Goal: Task Accomplishment & Management: Complete application form

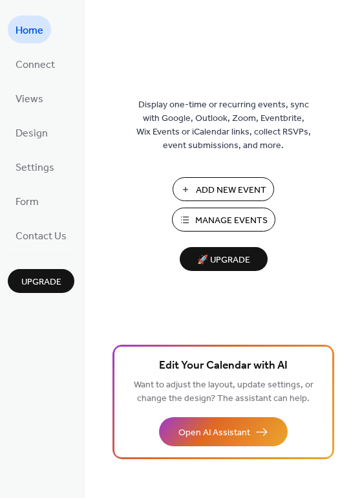
click at [245, 222] on span "Manage Events" at bounding box center [231, 221] width 72 height 14
click at [227, 180] on button "Add New Event" at bounding box center [224, 189] width 102 height 24
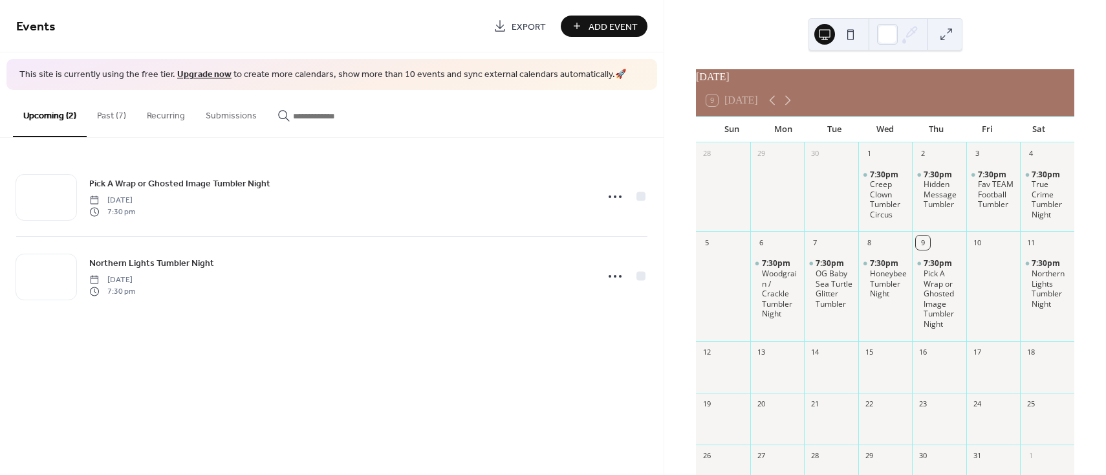
click at [884, 171] on div "7:30pm Creep Clown Tumbler Circus" at bounding box center [886, 195] width 54 height 64
click at [883, 193] on div "Creep Clown Tumbler Circus" at bounding box center [889, 199] width 38 height 40
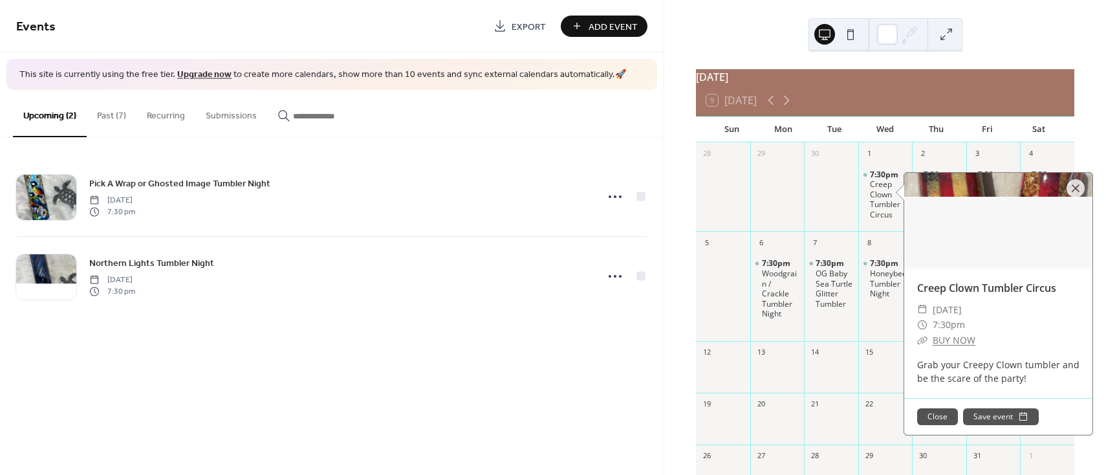
click at [877, 163] on div "1" at bounding box center [886, 152] width 54 height 21
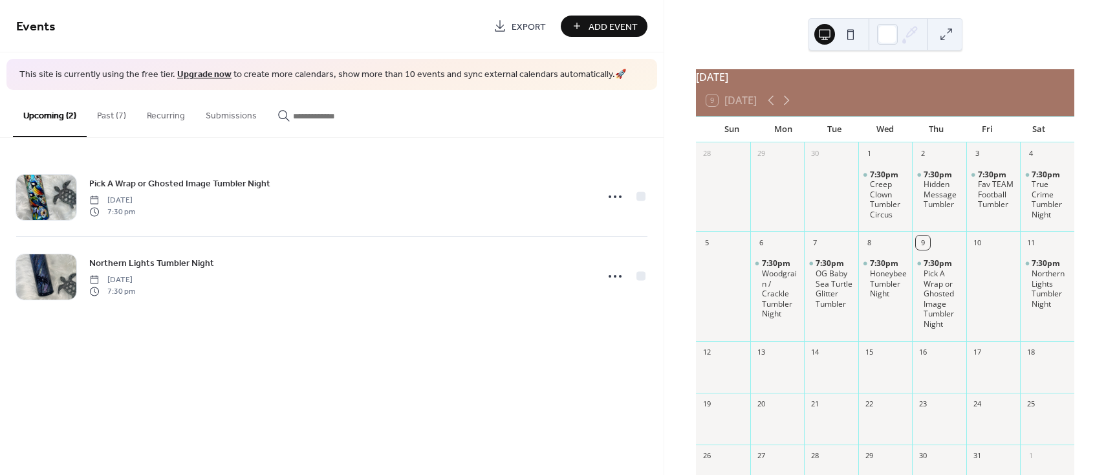
click at [876, 161] on div "1" at bounding box center [869, 154] width 14 height 14
click at [886, 209] on div "Creep Clown Tumbler Circus" at bounding box center [889, 199] width 38 height 40
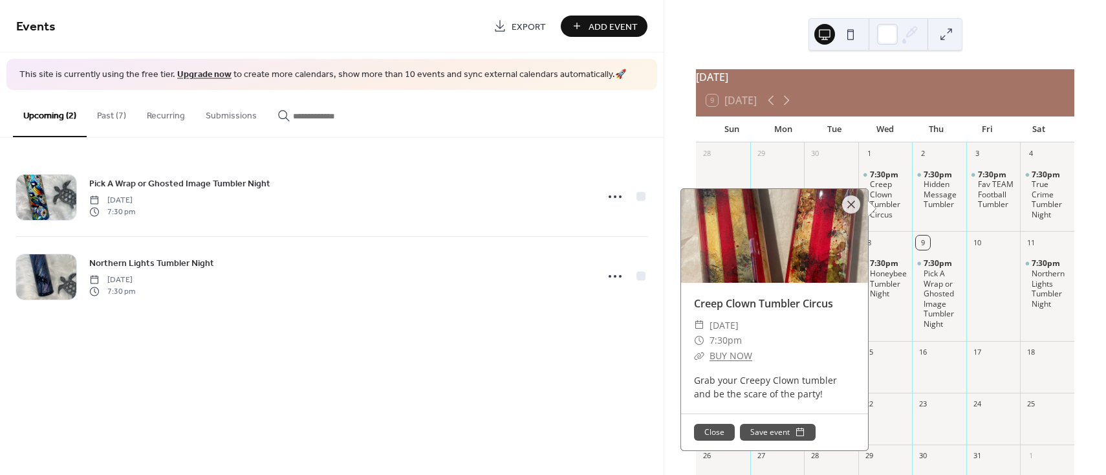
click at [847, 203] on div at bounding box center [851, 204] width 18 height 18
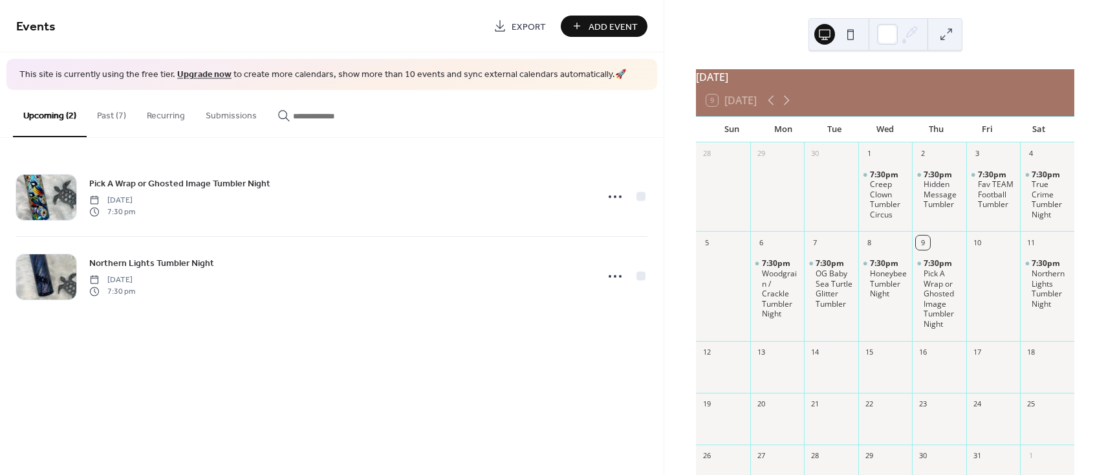
click at [107, 112] on button "Past (7)" at bounding box center [112, 113] width 50 height 46
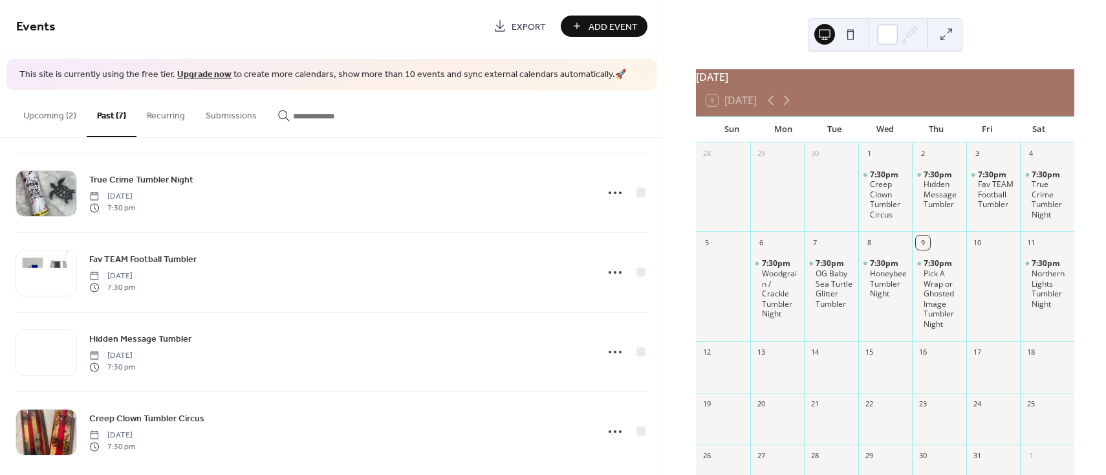
scroll to position [258, 0]
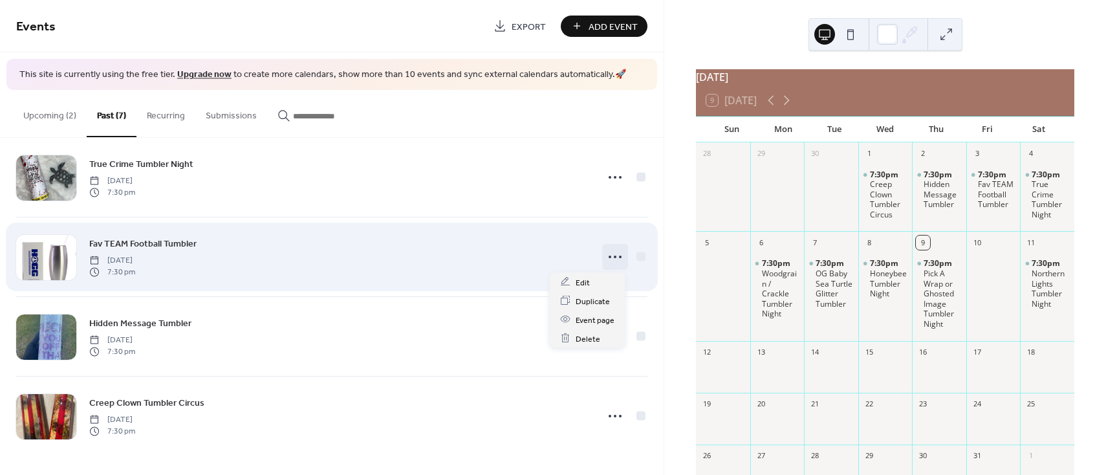
click at [609, 255] on icon at bounding box center [615, 256] width 21 height 21
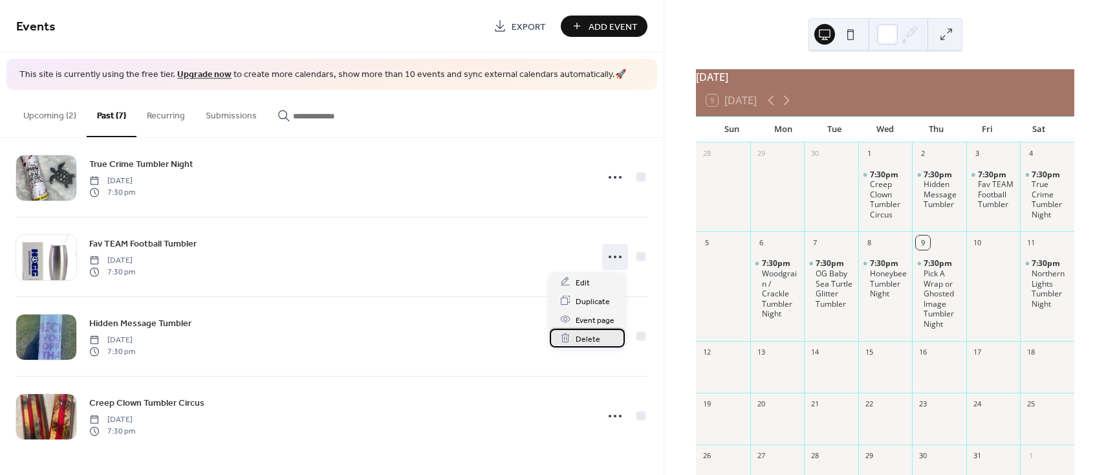
click at [591, 338] on span "Delete" at bounding box center [588, 339] width 25 height 14
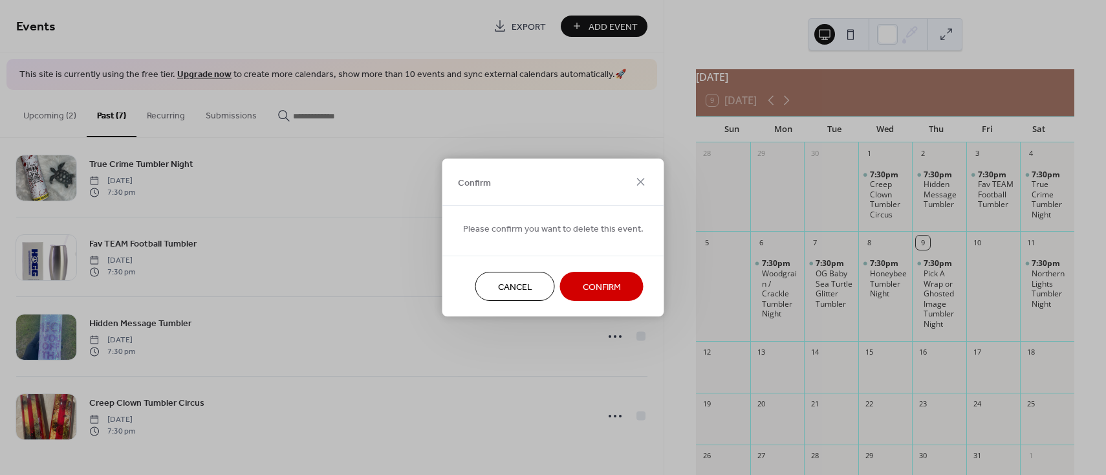
click at [593, 283] on span "Confirm" at bounding box center [602, 288] width 38 height 14
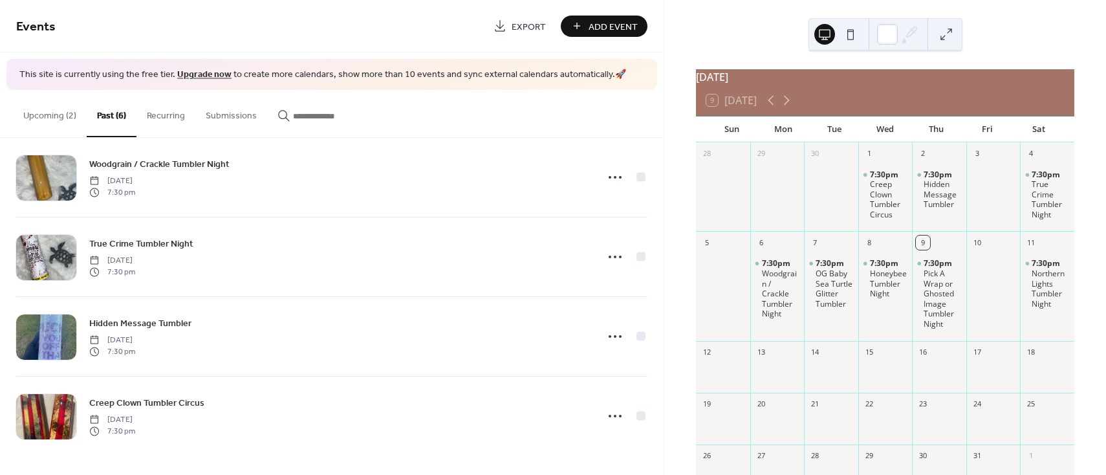
scroll to position [179, 0]
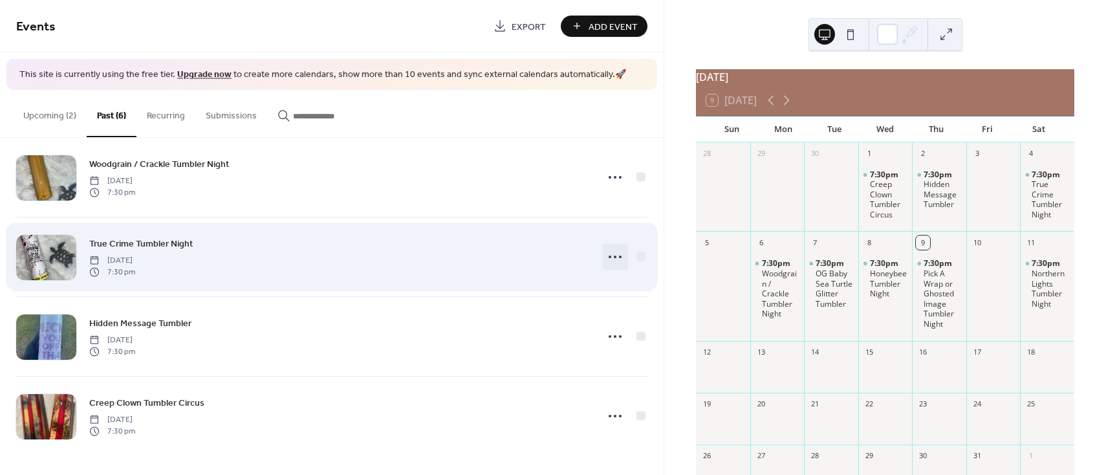
click at [610, 254] on icon at bounding box center [615, 256] width 21 height 21
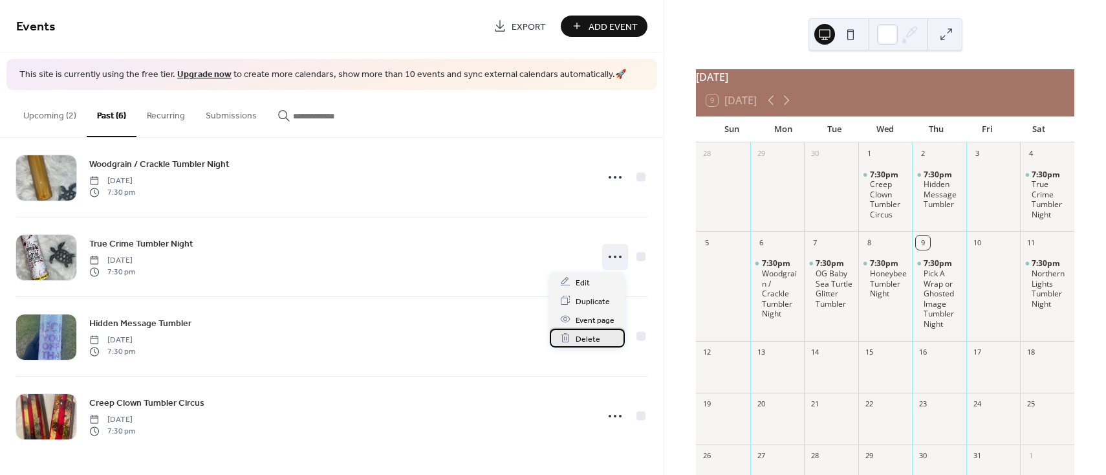
click at [595, 339] on span "Delete" at bounding box center [588, 339] width 25 height 14
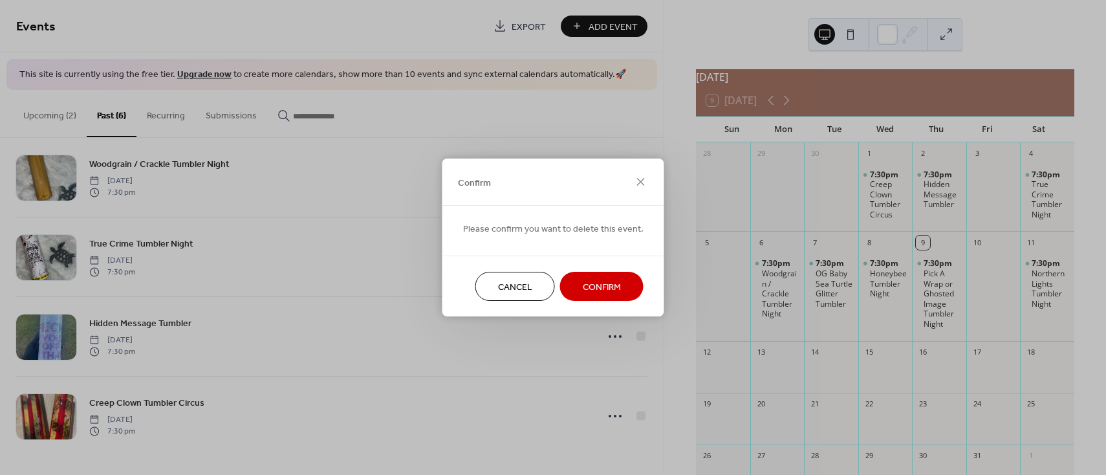
click at [609, 289] on span "Confirm" at bounding box center [602, 288] width 38 height 14
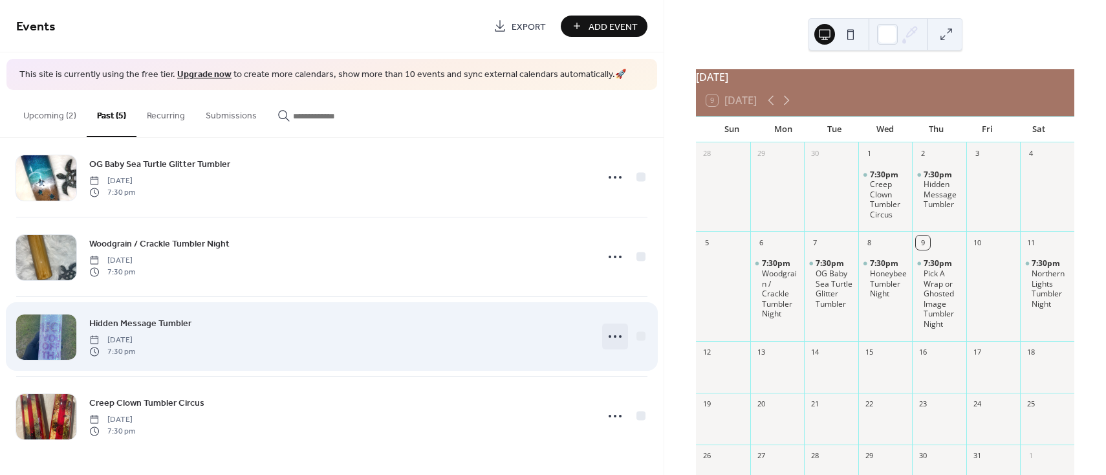
click at [609, 333] on icon at bounding box center [615, 336] width 21 height 21
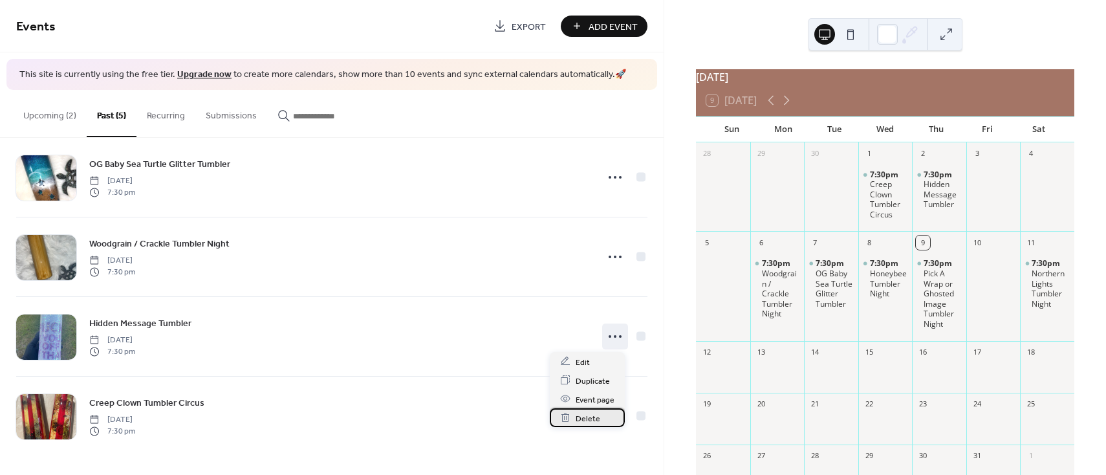
click at [598, 417] on span "Delete" at bounding box center [588, 418] width 25 height 14
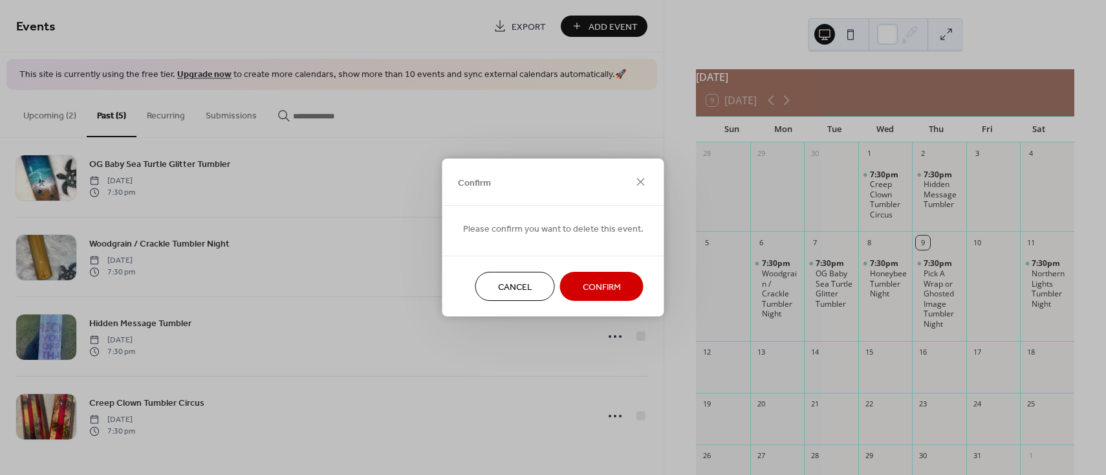
click at [595, 285] on span "Confirm" at bounding box center [602, 288] width 38 height 14
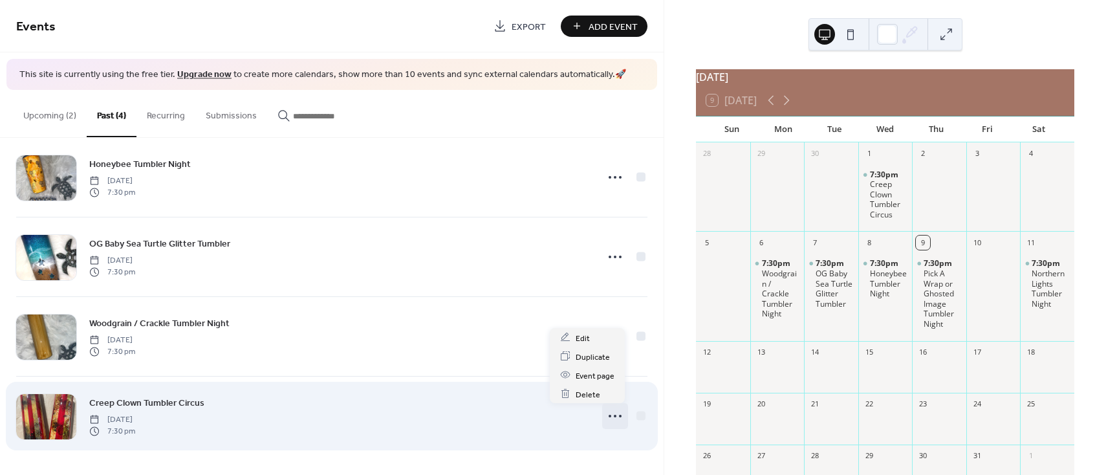
click at [614, 415] on icon at bounding box center [615, 416] width 21 height 21
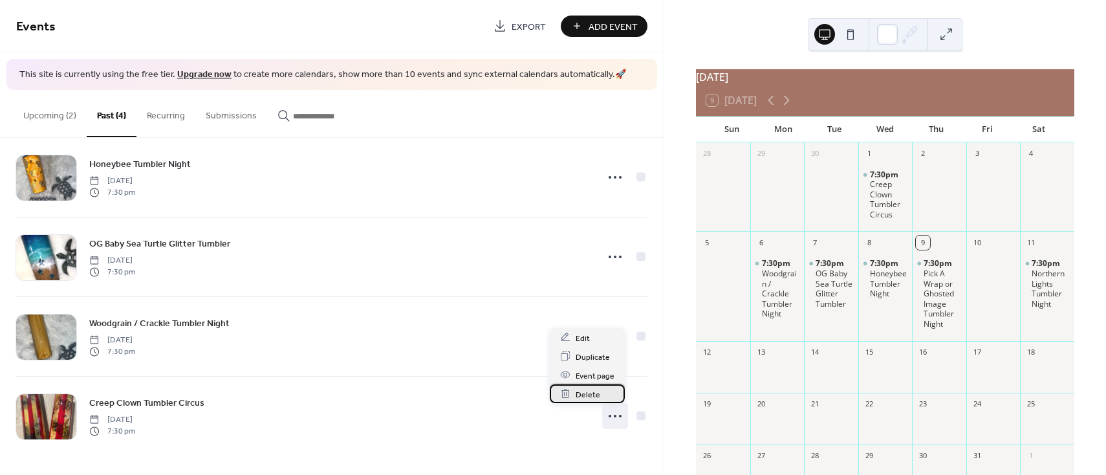
click at [597, 392] on span "Delete" at bounding box center [588, 395] width 25 height 14
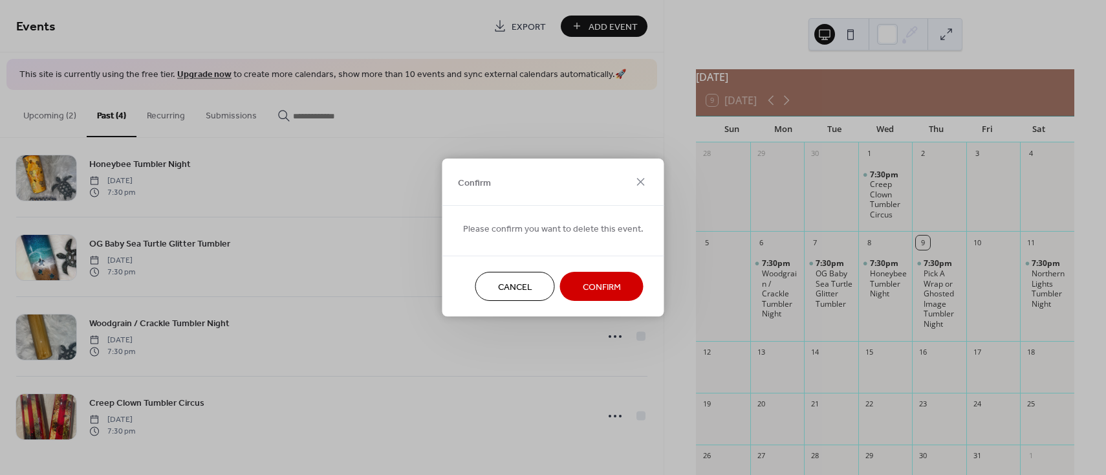
click at [592, 285] on span "Confirm" at bounding box center [602, 288] width 38 height 14
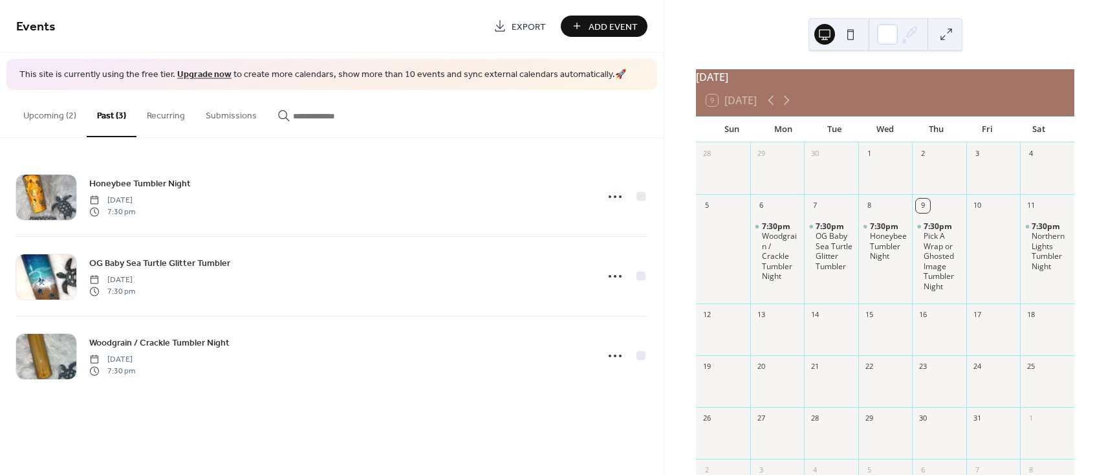
click at [588, 25] on button "Add Event" at bounding box center [604, 26] width 87 height 21
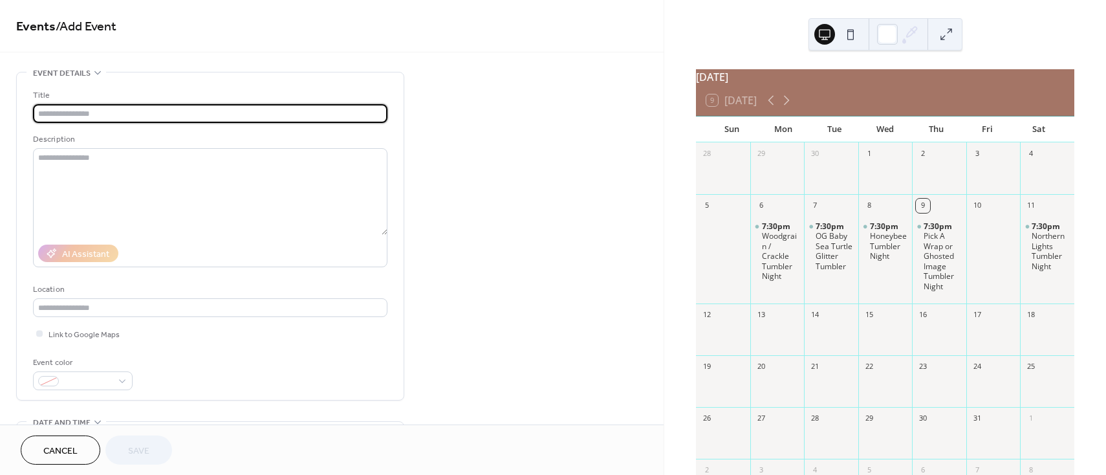
click at [783, 344] on div at bounding box center [777, 337] width 54 height 27
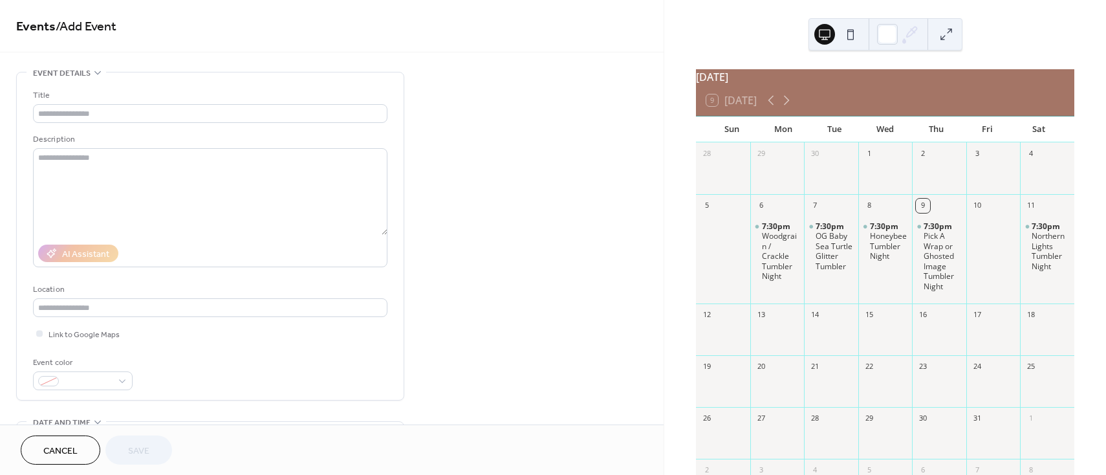
click at [783, 344] on div at bounding box center [777, 337] width 54 height 27
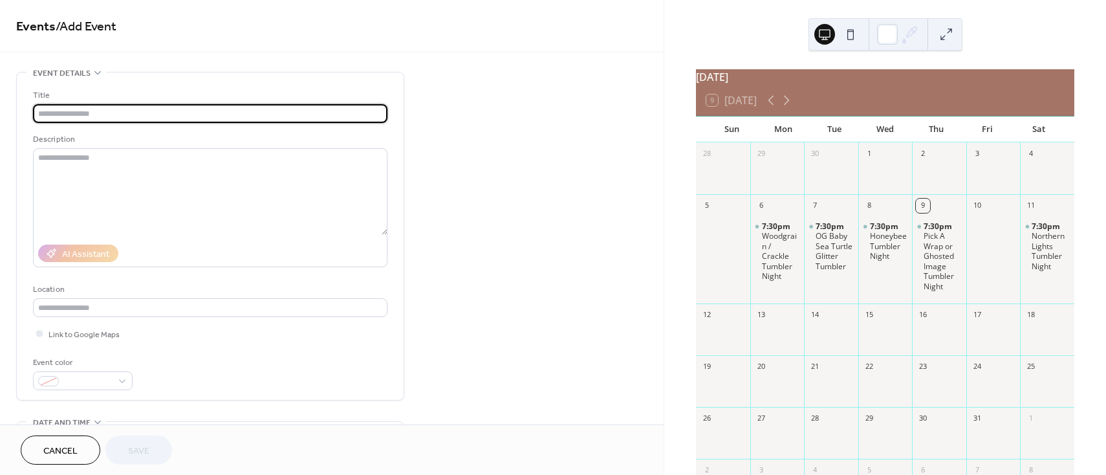
click at [74, 113] on input "text" at bounding box center [210, 113] width 355 height 19
click at [780, 344] on div at bounding box center [777, 337] width 54 height 27
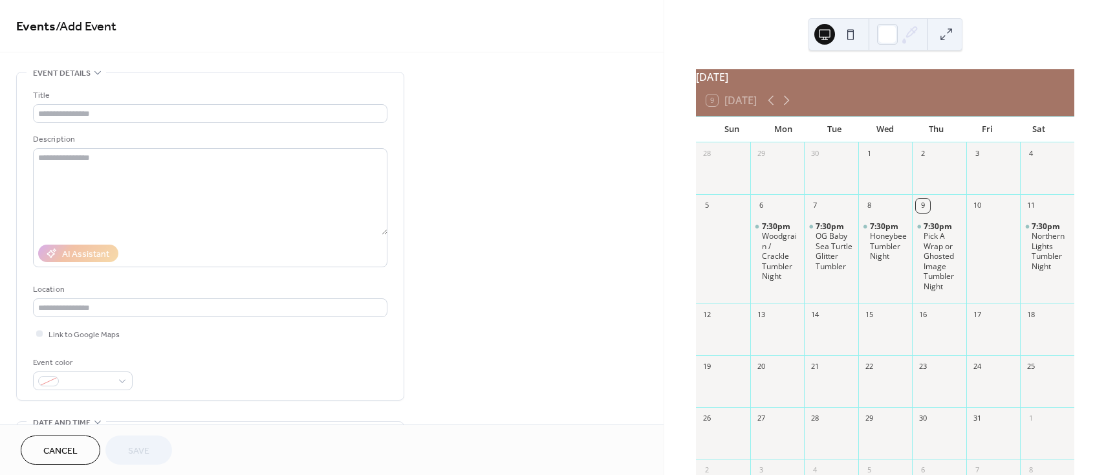
click at [780, 345] on div at bounding box center [777, 337] width 54 height 27
click at [75, 108] on input "text" at bounding box center [210, 113] width 355 height 19
click at [822, 338] on div at bounding box center [831, 337] width 54 height 27
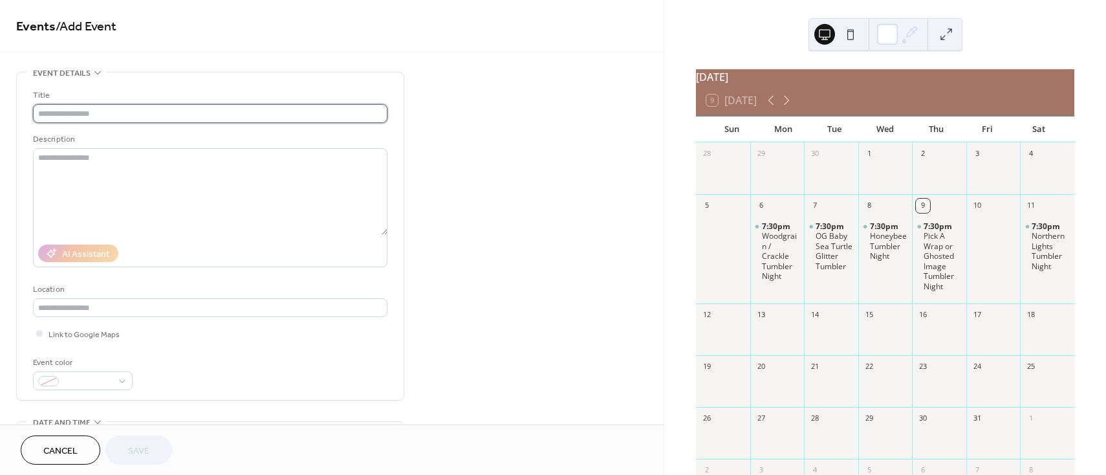
click at [54, 118] on input "text" at bounding box center [210, 113] width 355 height 19
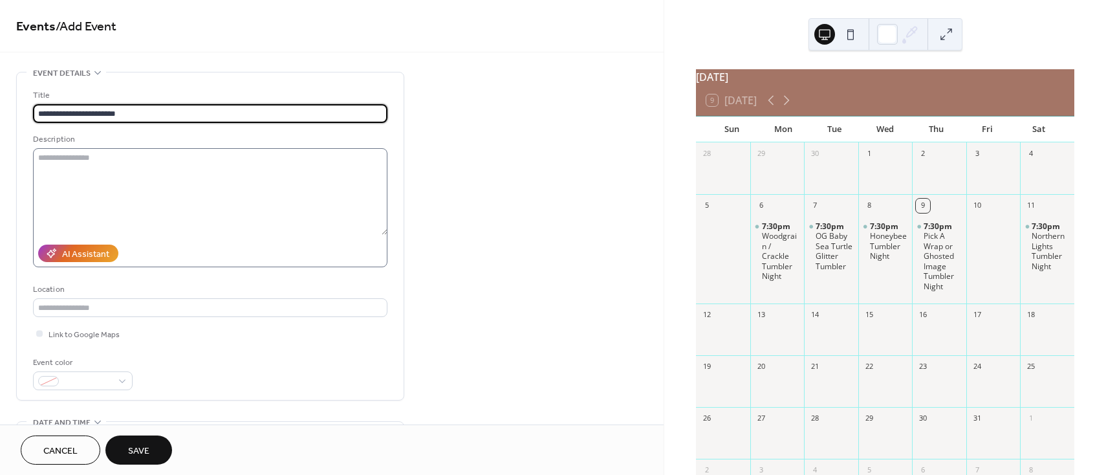
type input "**********"
click at [52, 157] on textarea at bounding box center [210, 191] width 355 height 87
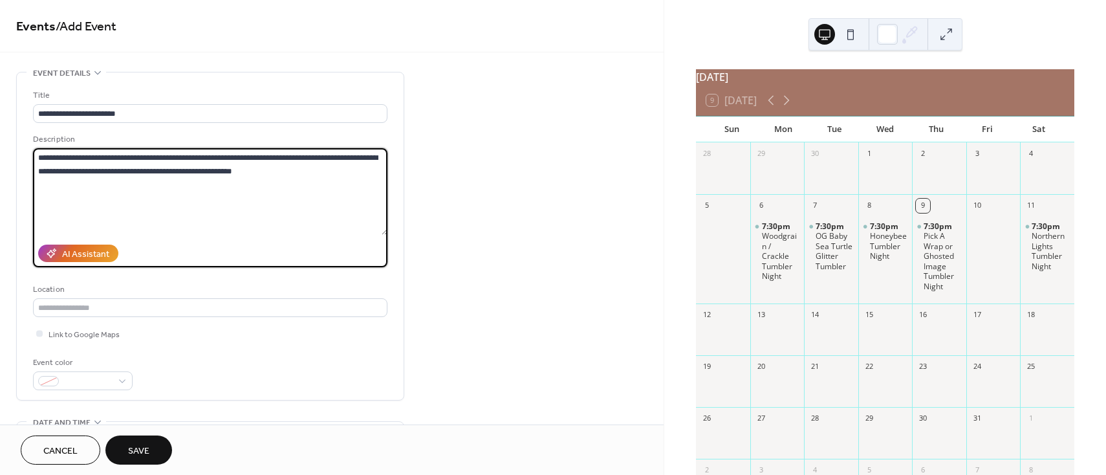
click at [345, 192] on textarea "**********" at bounding box center [210, 191] width 355 height 87
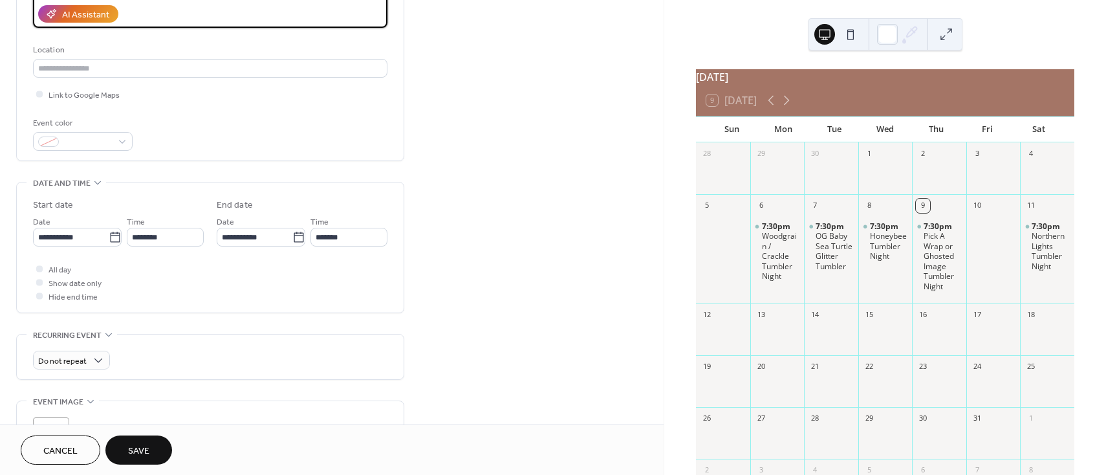
scroll to position [243, 0]
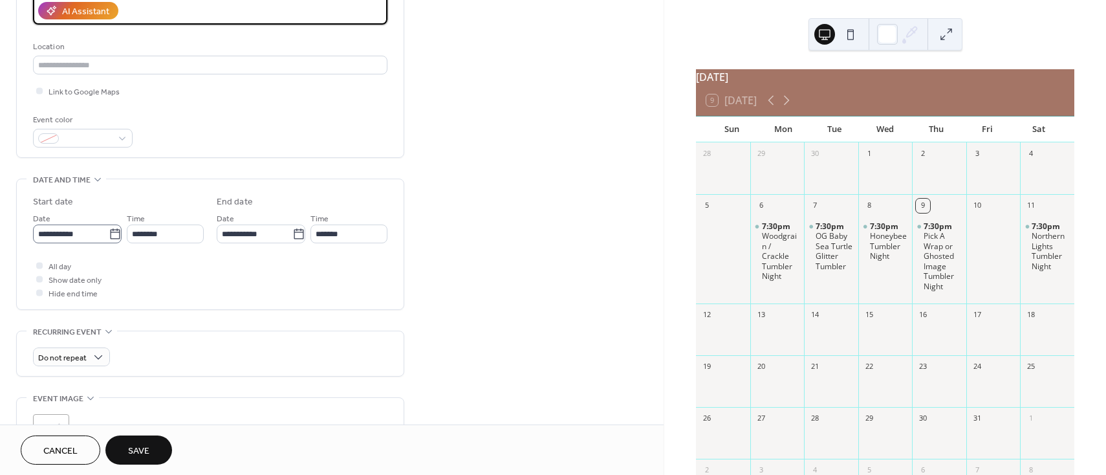
type textarea "**********"
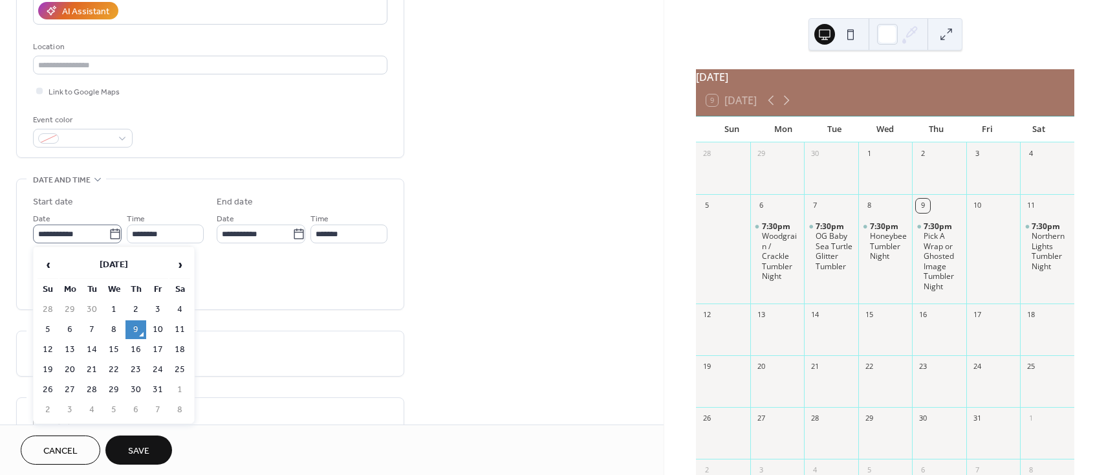
click at [112, 235] on icon at bounding box center [115, 234] width 13 height 13
click at [109, 235] on input "**********" at bounding box center [71, 234] width 76 height 19
click at [68, 349] on td "13" at bounding box center [70, 349] width 21 height 19
type input "**********"
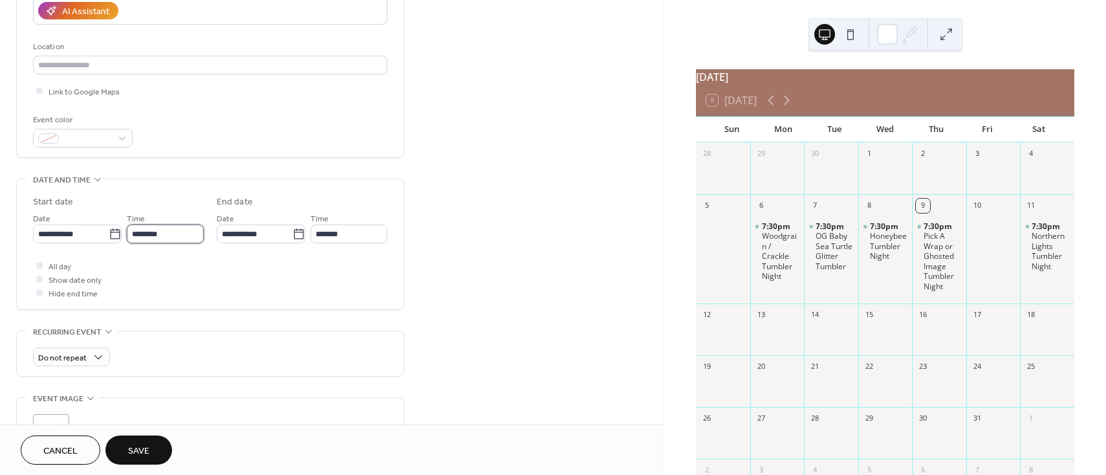
click at [166, 227] on input "********" at bounding box center [165, 234] width 77 height 19
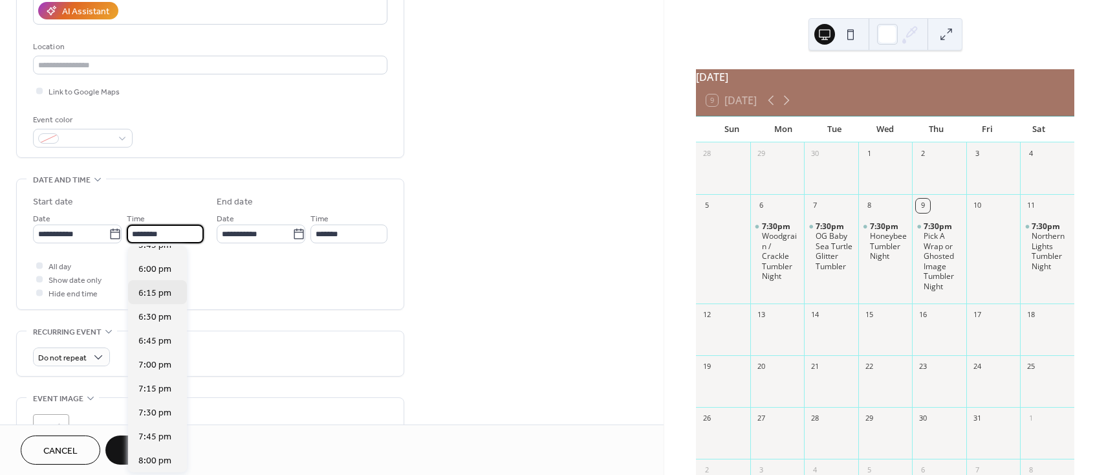
scroll to position [1715, 0]
click at [168, 416] on span "7:30 pm" at bounding box center [154, 411] width 33 height 14
type input "*******"
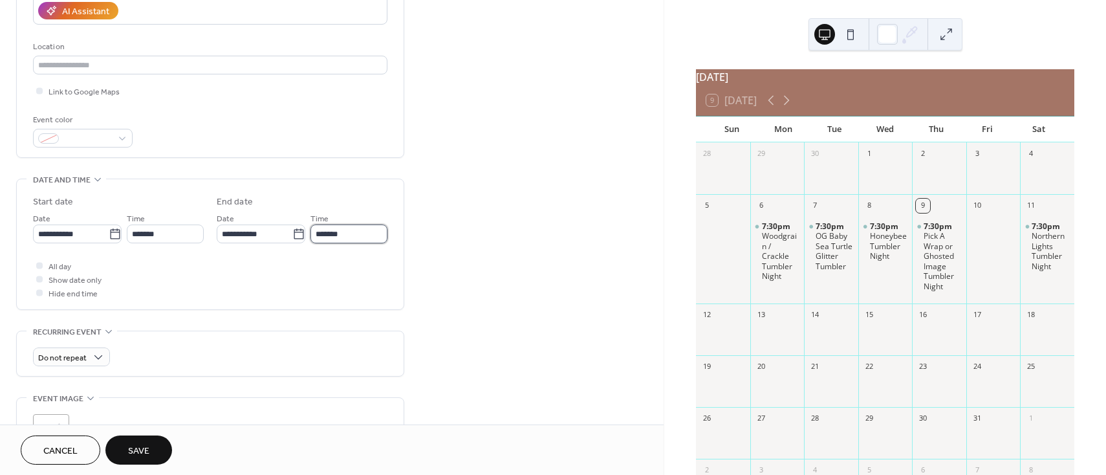
click at [344, 234] on input "*******" at bounding box center [349, 234] width 77 height 19
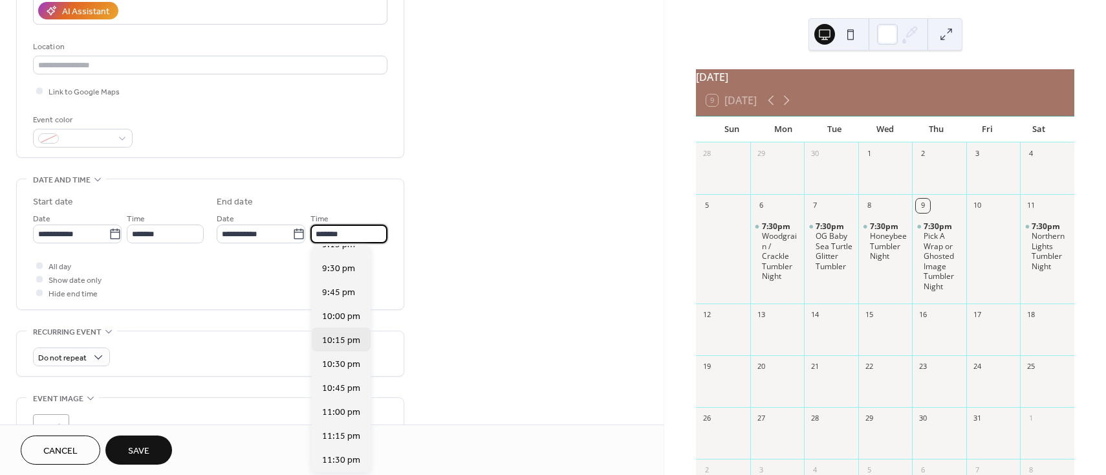
scroll to position [162, 0]
click at [341, 360] on span "10:30 pm" at bounding box center [341, 361] width 38 height 14
type input "********"
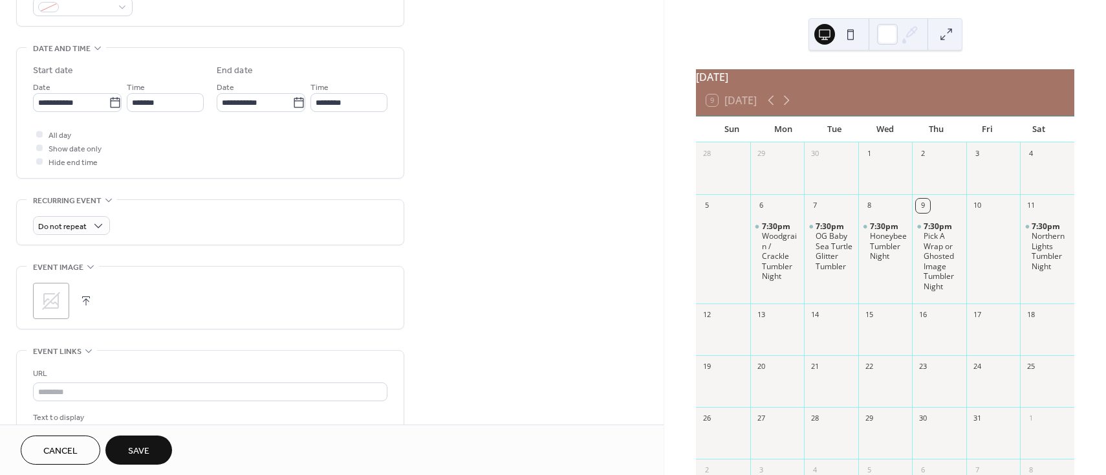
scroll to position [404, 0]
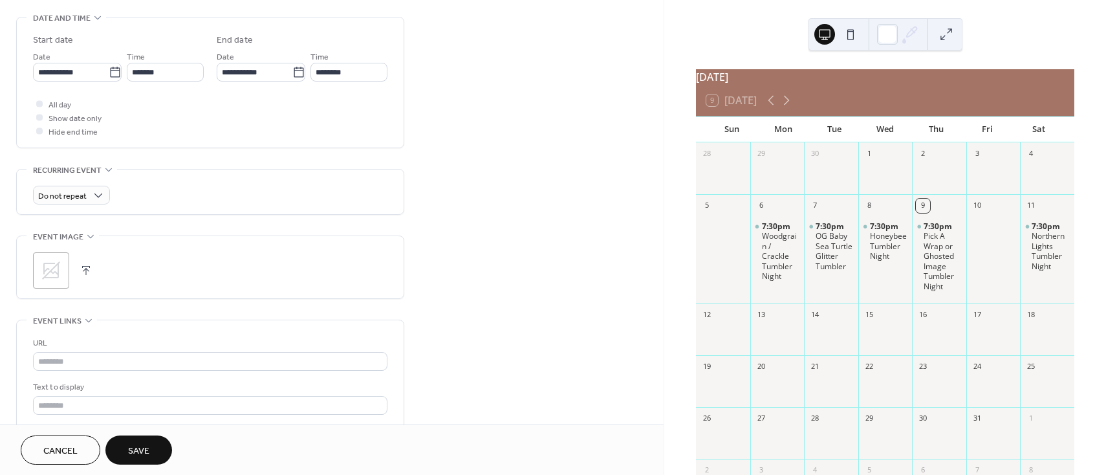
click at [49, 268] on icon at bounding box center [51, 270] width 21 height 21
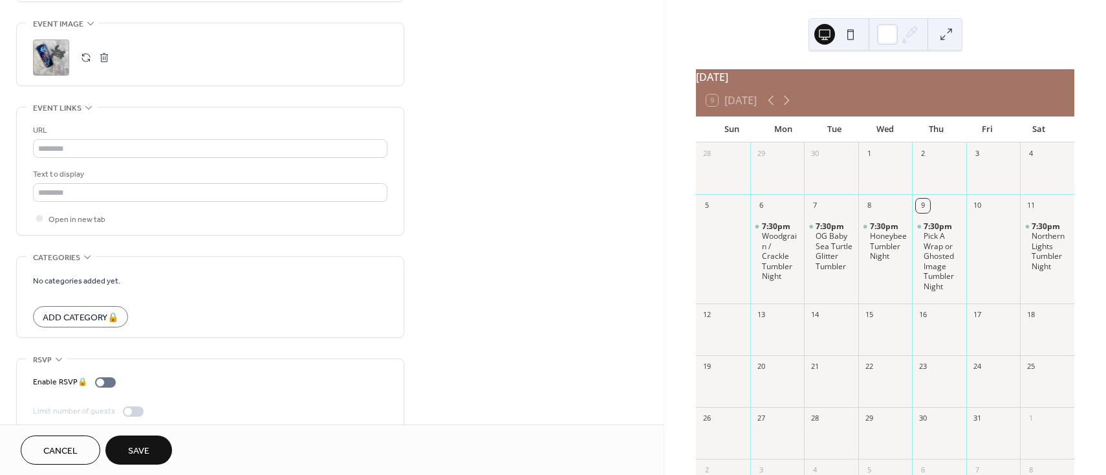
scroll to position [634, 0]
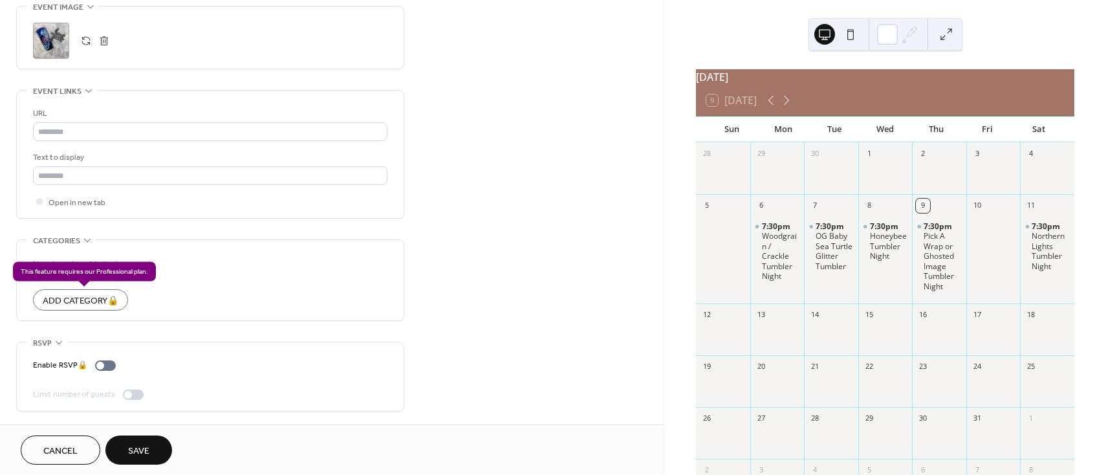
click at [61, 299] on div "Add Category 🔒" at bounding box center [80, 299] width 95 height 21
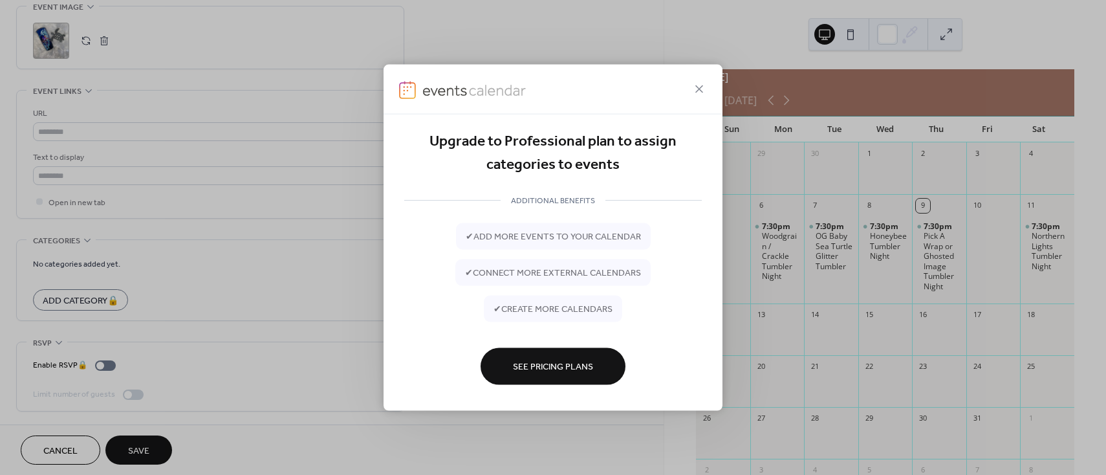
click at [695, 84] on icon at bounding box center [700, 90] width 16 height 16
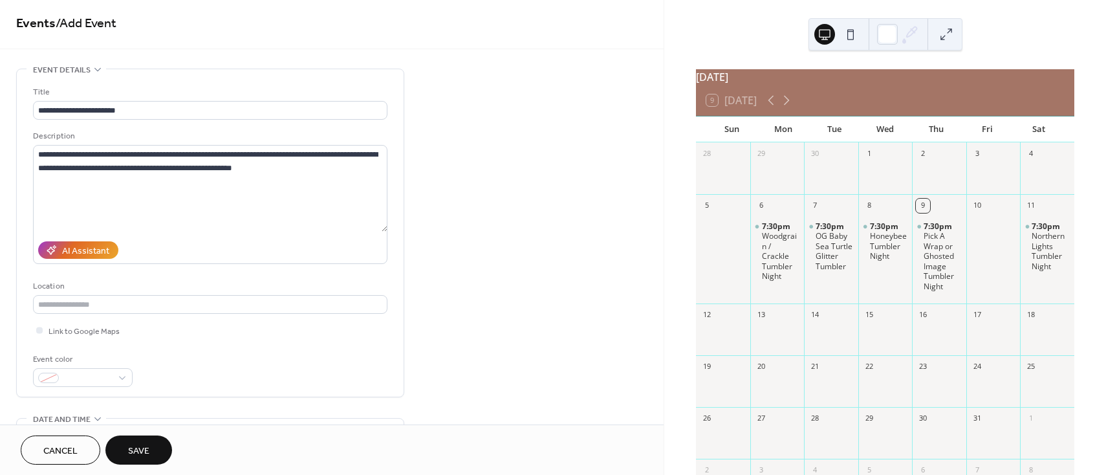
scroll to position [0, 0]
